Goal: Check status: Check status

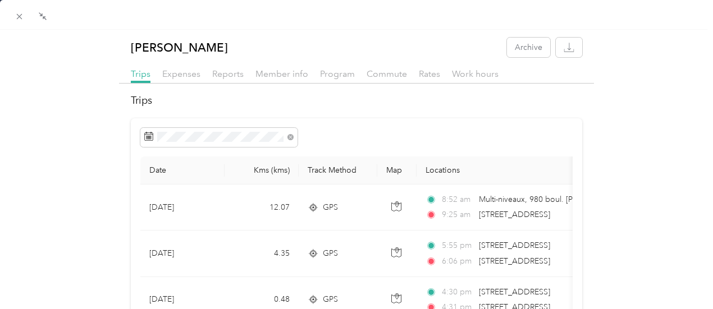
scroll to position [449, 0]
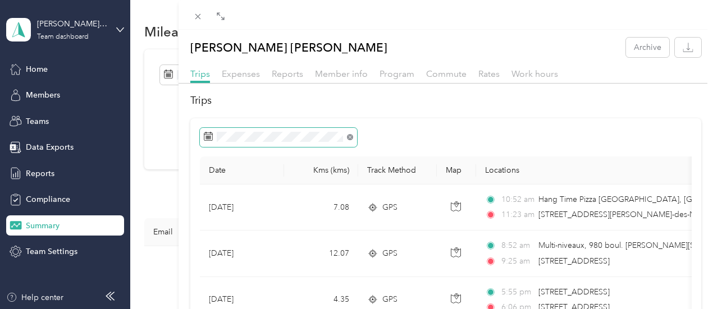
click at [353, 140] on icon at bounding box center [350, 137] width 6 height 6
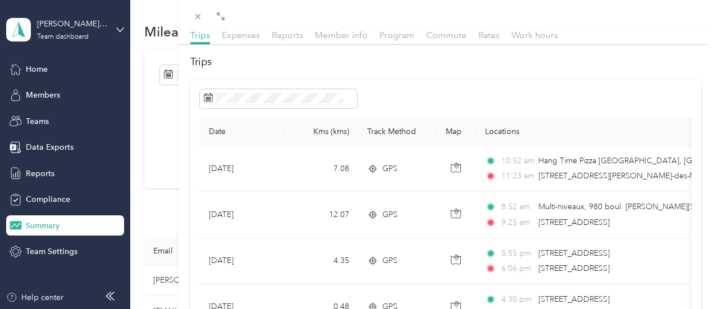
scroll to position [56, 0]
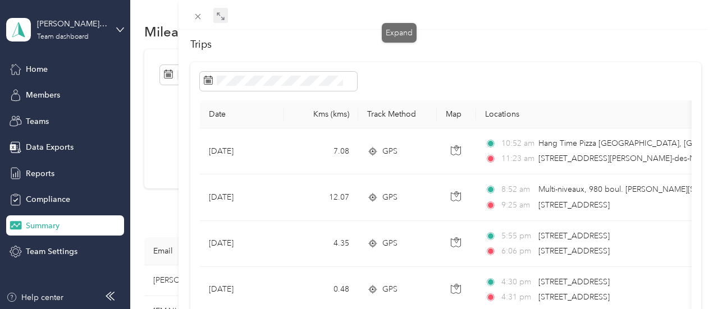
click at [225, 20] on icon at bounding box center [220, 16] width 9 height 9
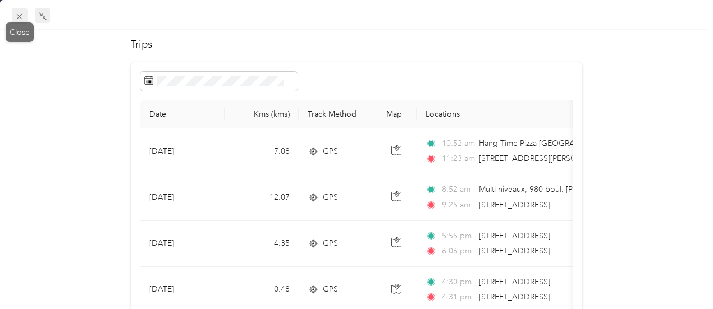
click at [21, 16] on icon at bounding box center [20, 17] width 10 height 10
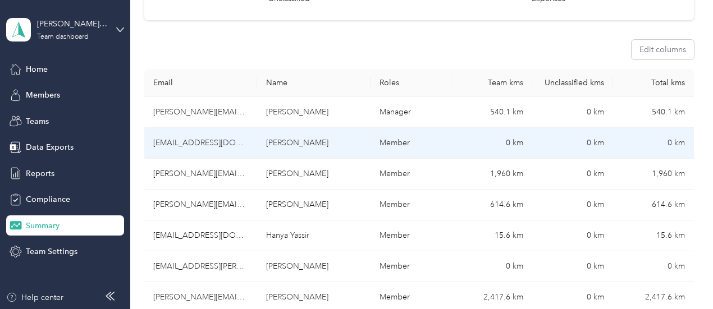
scroll to position [449, 0]
